Goal: Check status: Check status

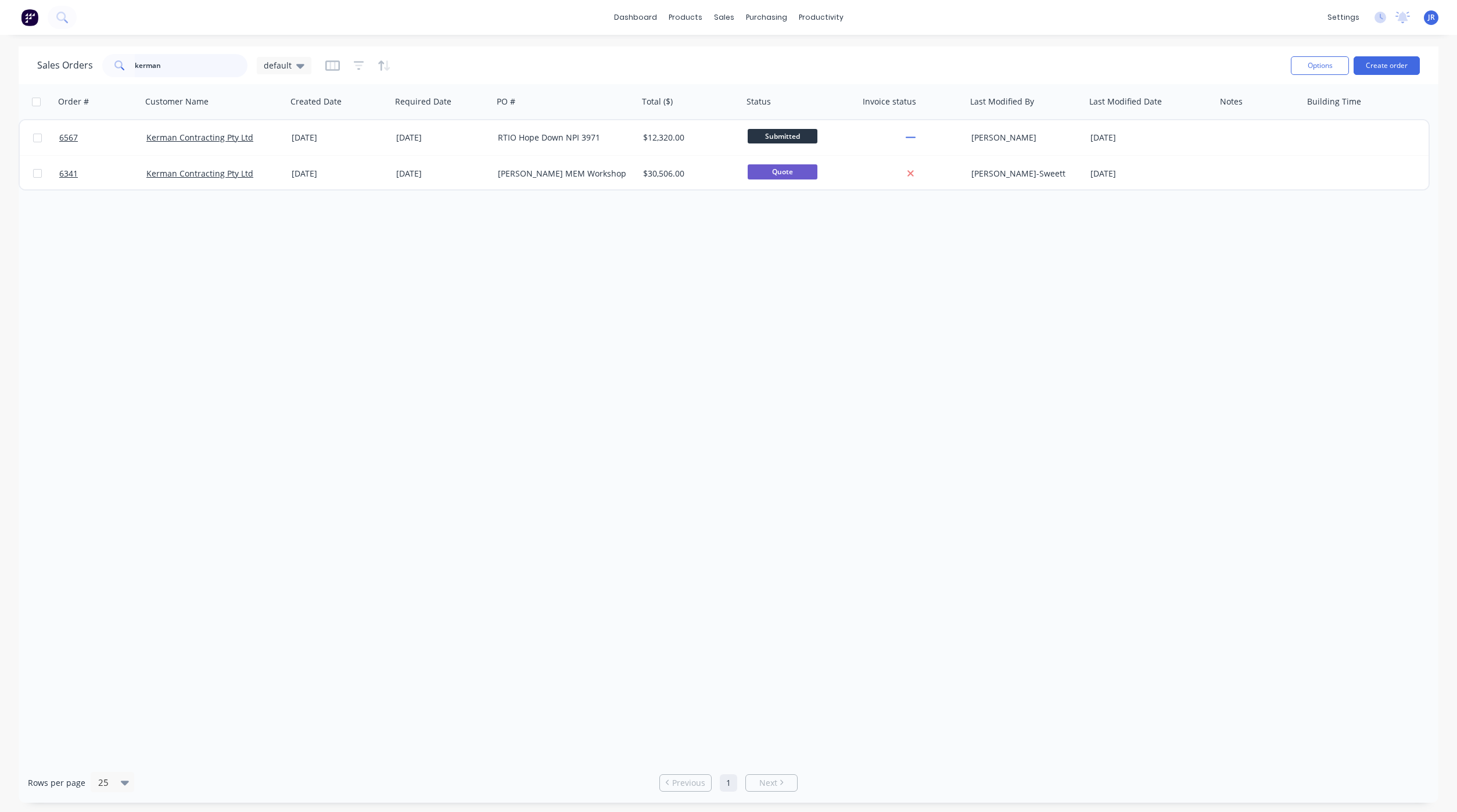
click at [74, 66] on div "Sales Orders kerman default" at bounding box center [174, 65] width 274 height 24
type input "nilan"
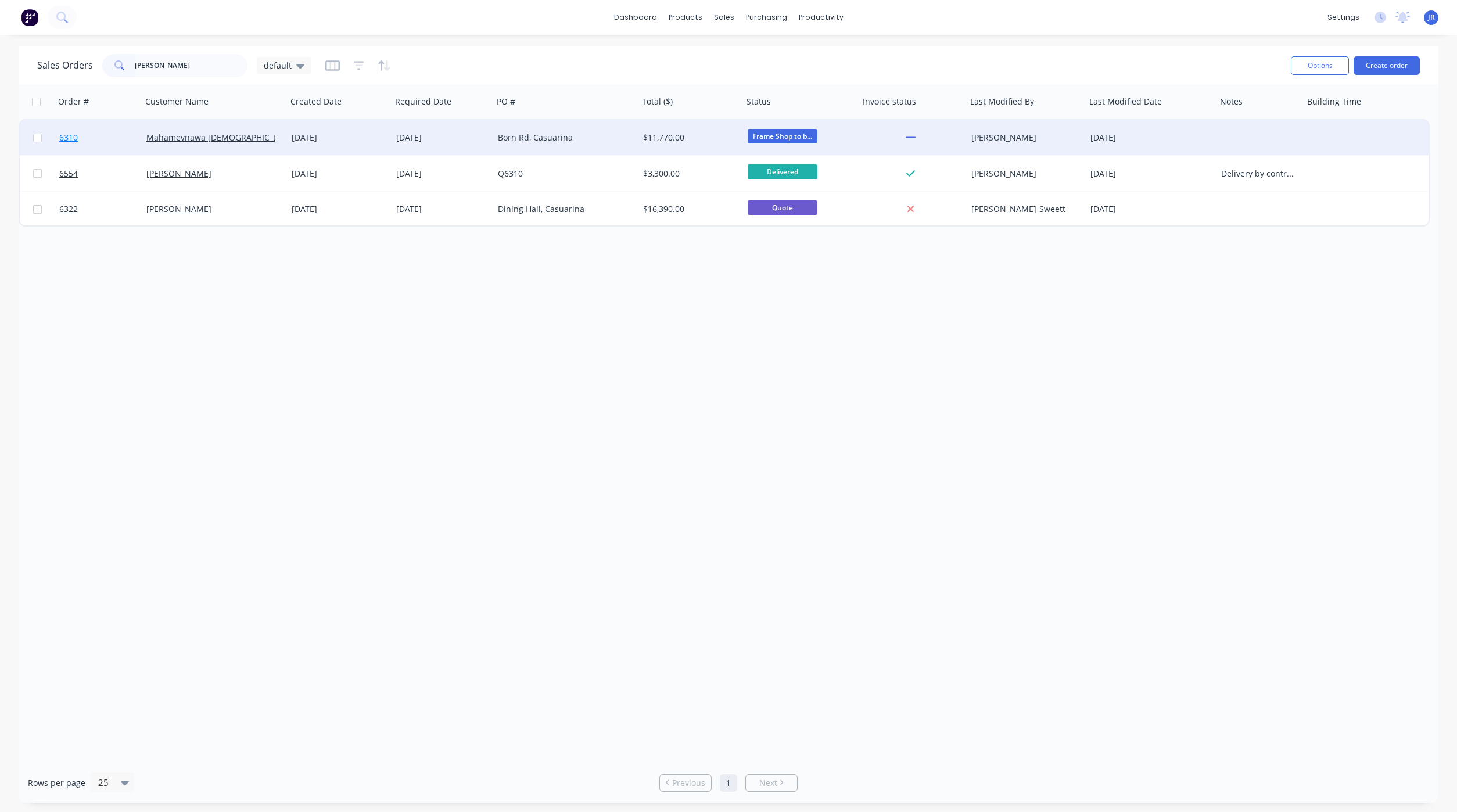
click at [71, 137] on span "6310" at bounding box center [68, 137] width 18 height 11
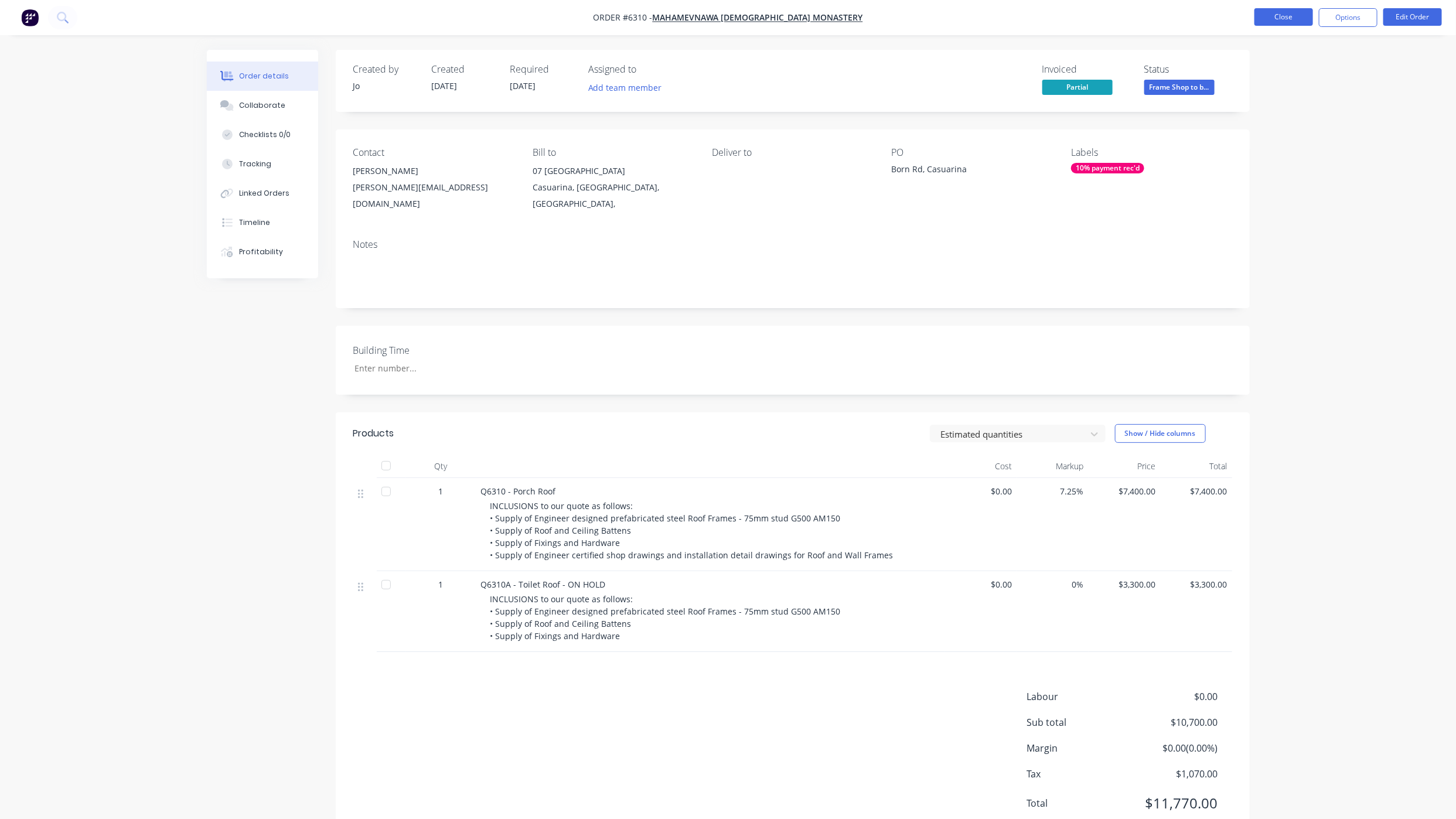
click at [1273, 18] on button "Close" at bounding box center [1284, 17] width 59 height 18
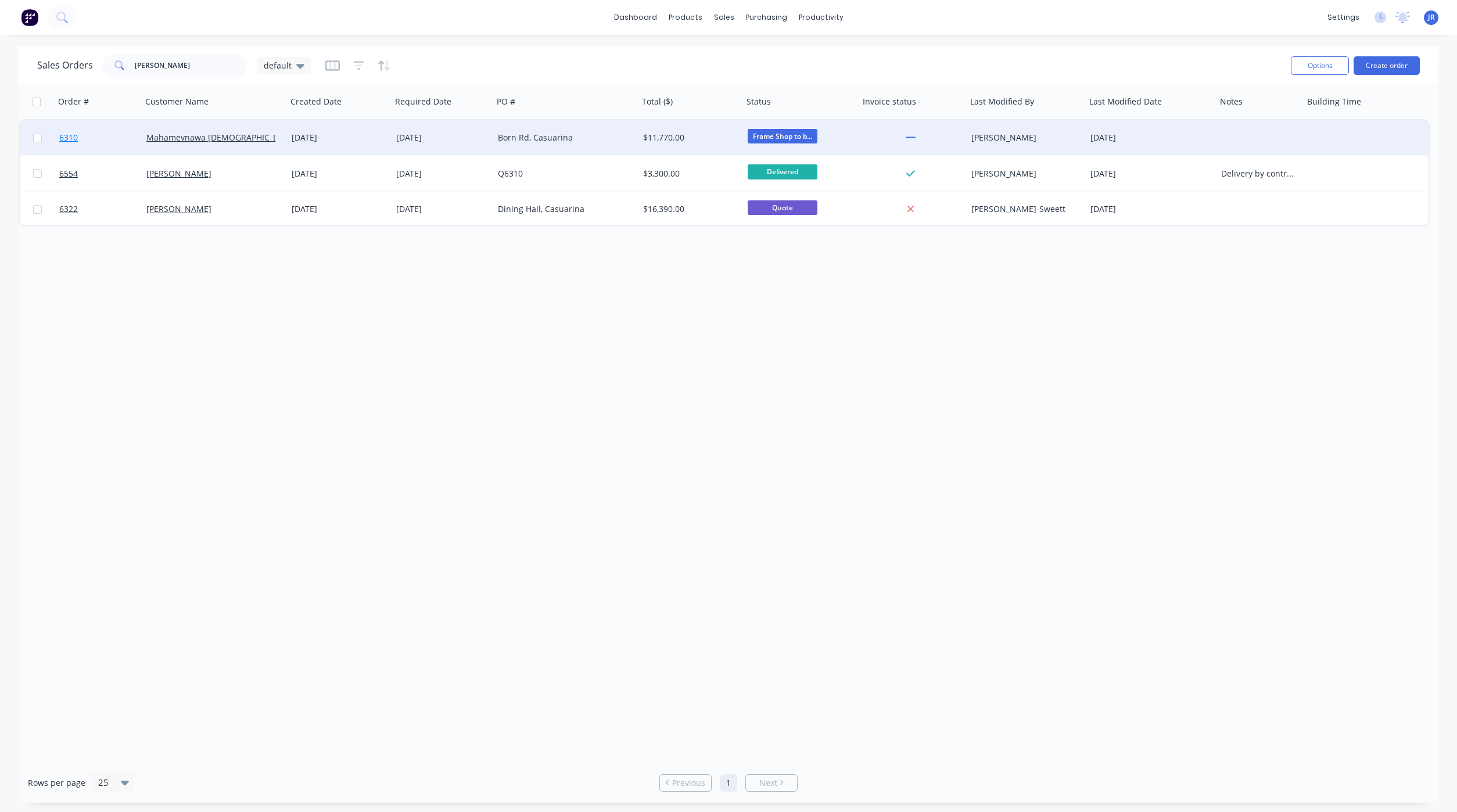
click at [61, 134] on span "6310" at bounding box center [68, 137] width 18 height 11
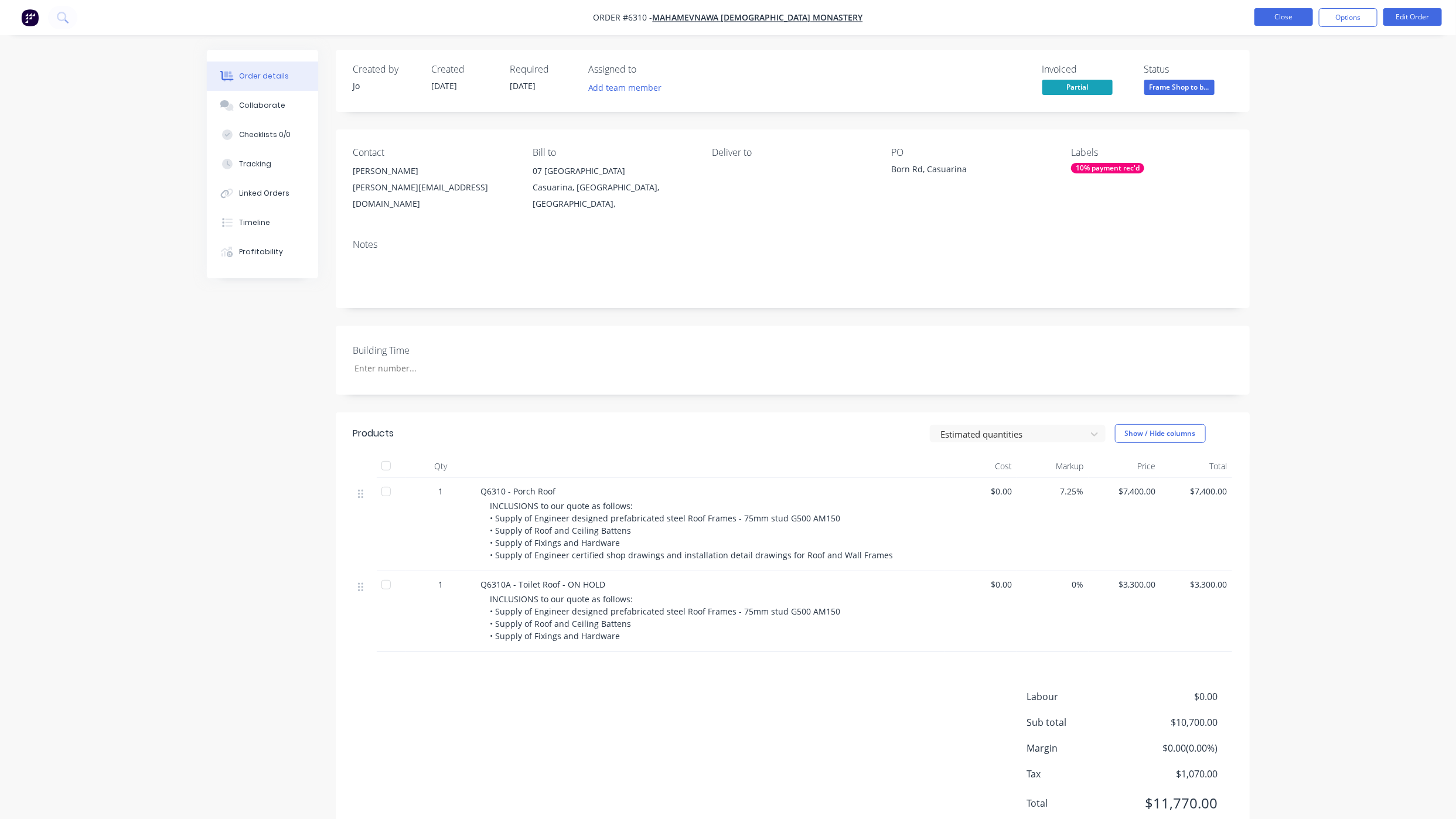
click at [1277, 14] on button "Close" at bounding box center [1284, 17] width 59 height 18
